Goal: Entertainment & Leisure: Consume media (video, audio)

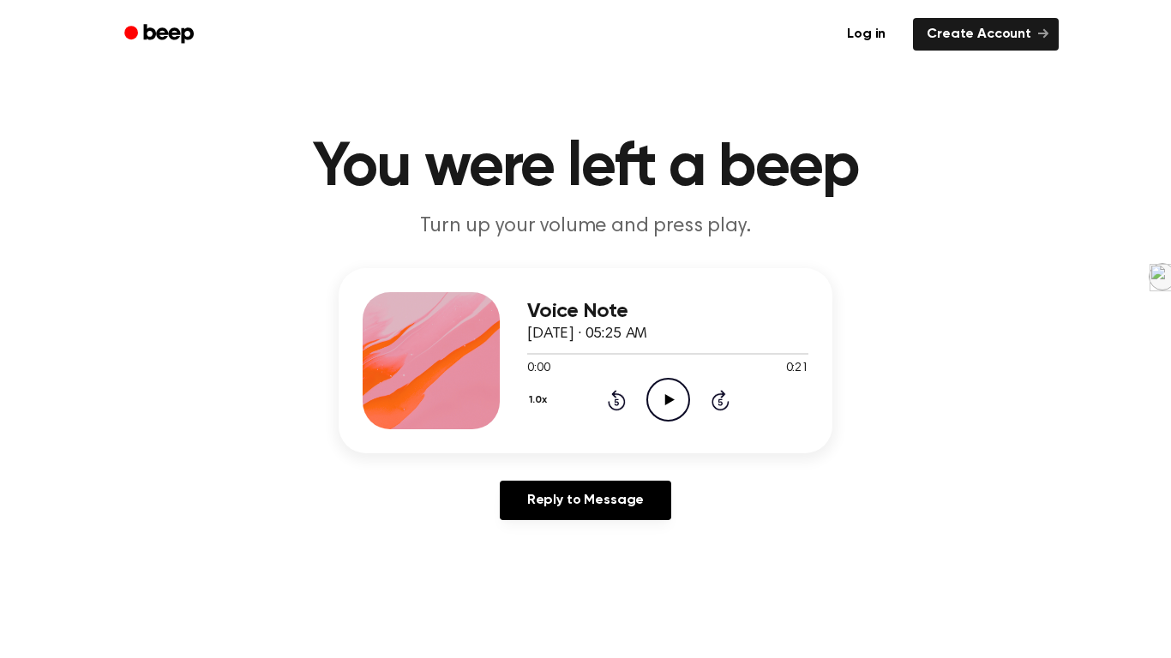
click at [658, 413] on icon "Play Audio" at bounding box center [668, 400] width 44 height 44
click at [654, 381] on icon "Play Audio" at bounding box center [668, 400] width 44 height 44
click at [668, 402] on icon at bounding box center [668, 399] width 9 height 11
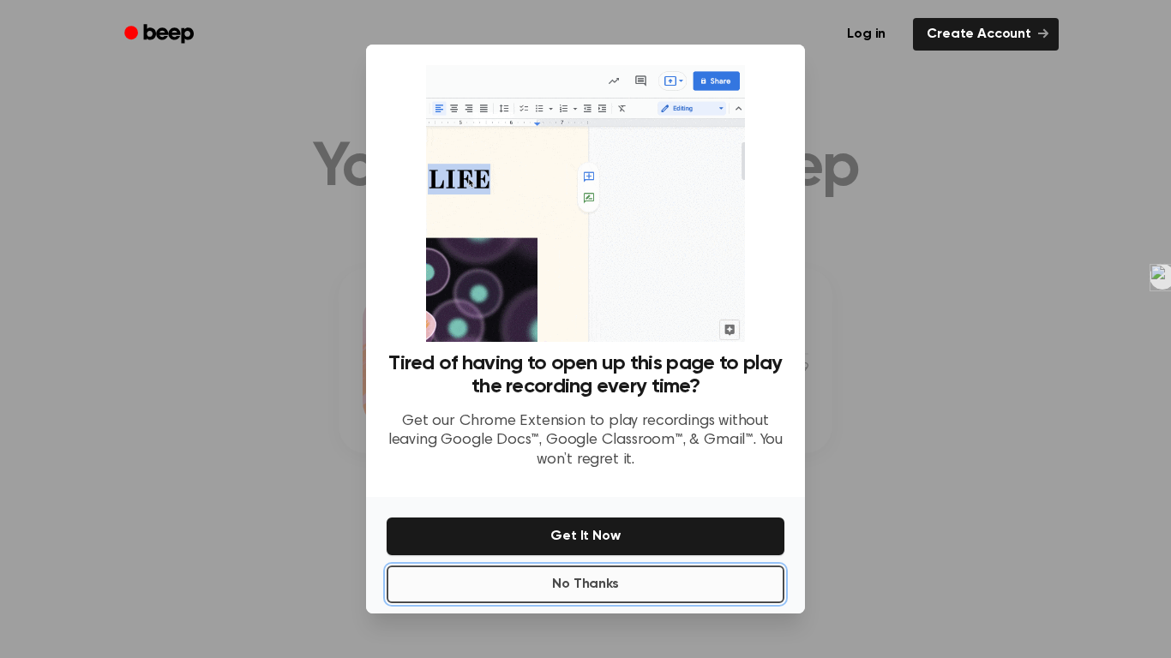
click at [674, 576] on button "No Thanks" at bounding box center [585, 585] width 398 height 38
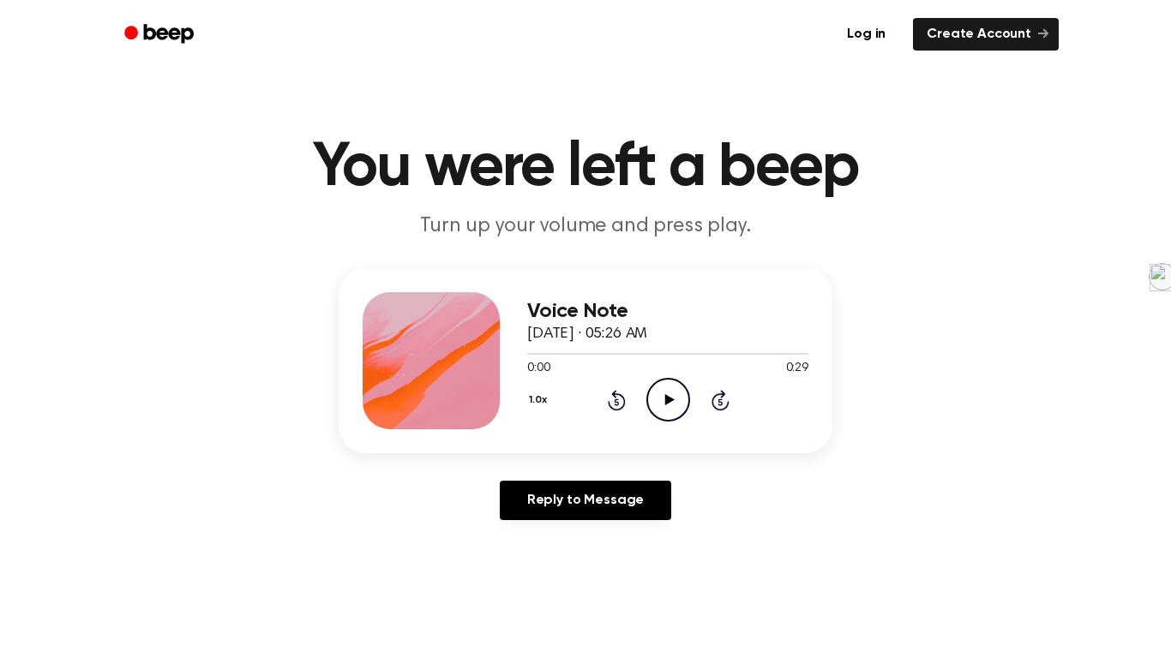
click at [660, 424] on div "Voice Note [DATE] · 05:26 AM 0:00 0:29 Your browser does not support the [objec…" at bounding box center [667, 360] width 281 height 137
click at [675, 408] on icon "Play Audio" at bounding box center [668, 400] width 44 height 44
click at [671, 391] on icon "Pause Audio" at bounding box center [668, 400] width 44 height 44
click at [620, 402] on icon "Rewind 5 seconds" at bounding box center [616, 400] width 19 height 22
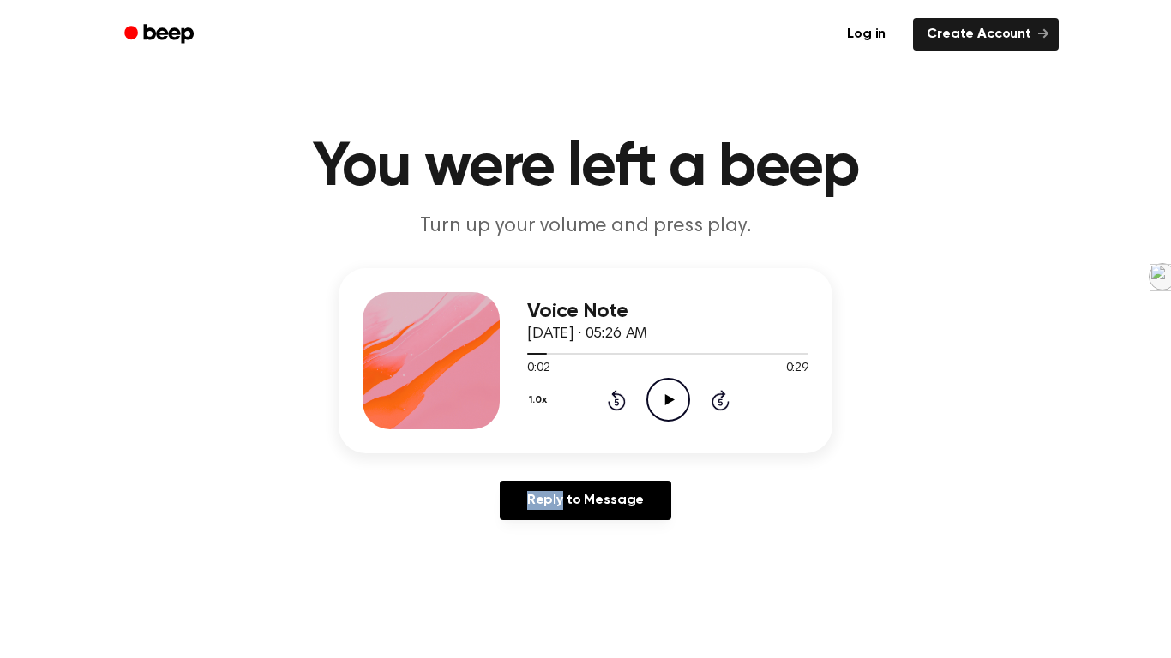
click at [620, 402] on icon "Rewind 5 seconds" at bounding box center [616, 400] width 19 height 22
click at [646, 398] on icon "Play Audio" at bounding box center [668, 400] width 44 height 44
click at [653, 381] on icon "Pause Audio" at bounding box center [668, 400] width 44 height 44
